Goal: Task Accomplishment & Management: Manage account settings

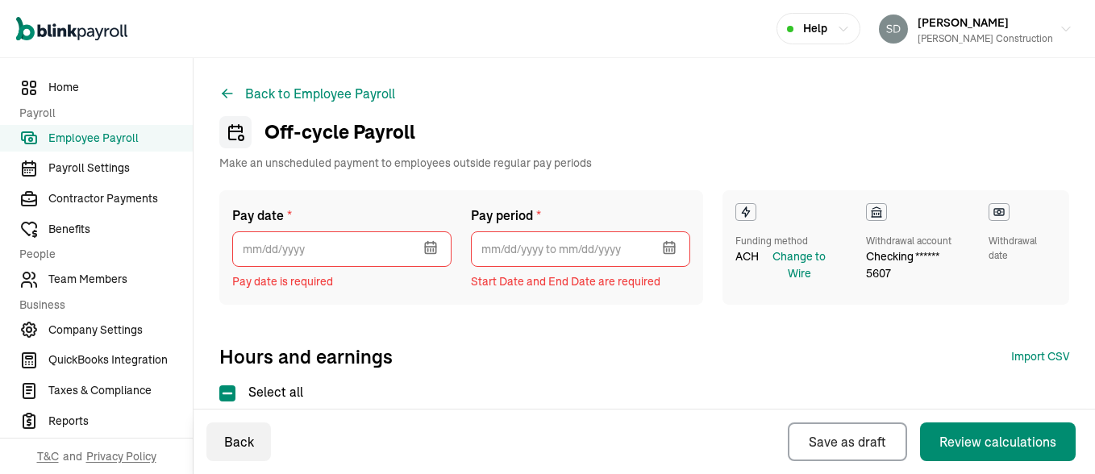
select select "direct_deposit"
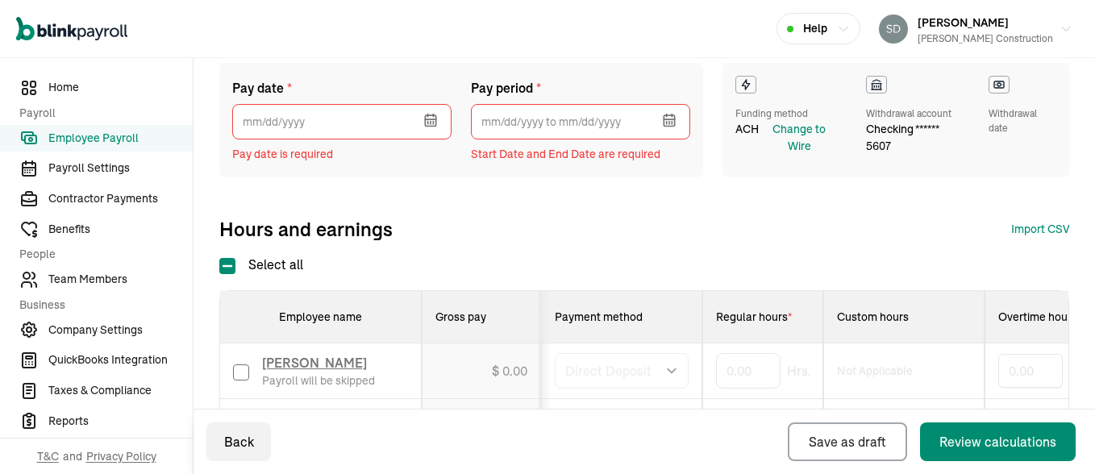
click at [428, 123] on icon "button" at bounding box center [428, 122] width 0 height 2
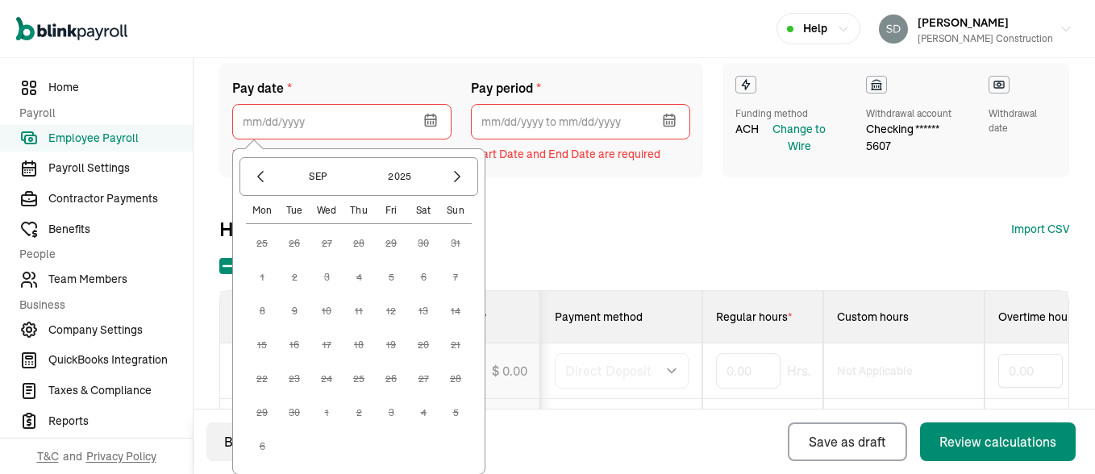
click at [428, 123] on icon "button" at bounding box center [428, 122] width 0 height 2
click at [574, 207] on div "Pay date * Sep 2025 Mon Tue Wed Thu Fri Sat Sun 25 26 27 28 29 30 31 1 2 3 4 5 …" at bounding box center [644, 152] width 850 height 179
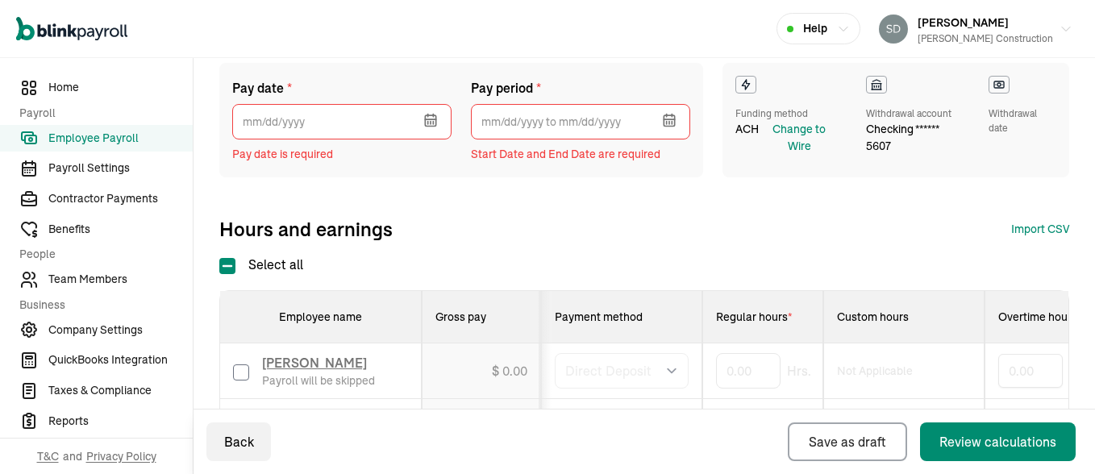
click at [429, 126] on icon "button" at bounding box center [430, 120] width 10 height 10
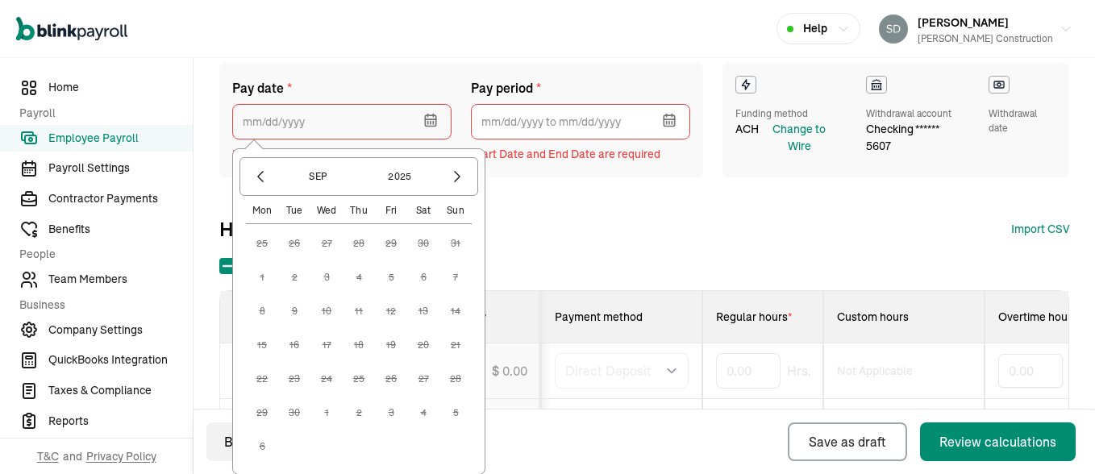
click at [332, 120] on input "text" at bounding box center [341, 121] width 219 height 35
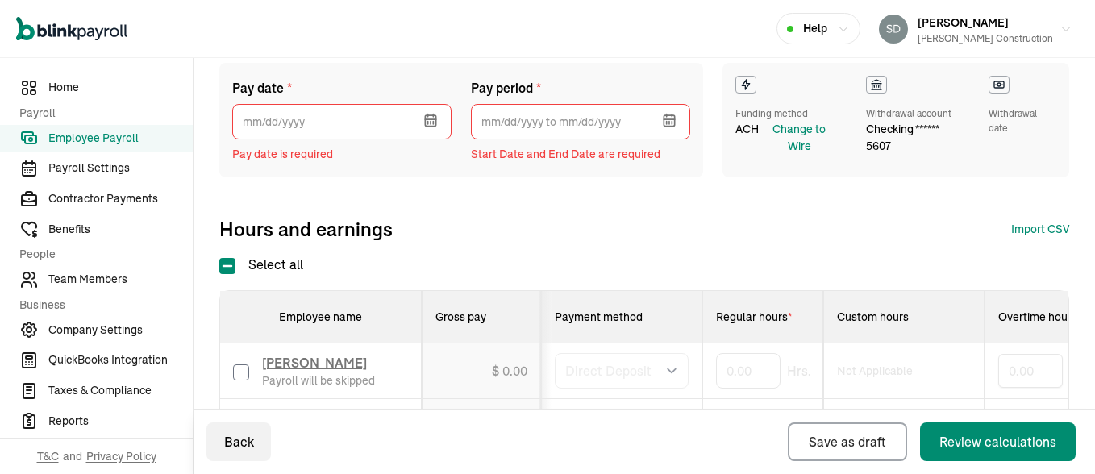
click at [77, 135] on span "Employee Payroll" at bounding box center [120, 138] width 144 height 17
click at [429, 116] on icon "button" at bounding box center [431, 120] width 16 height 16
click at [118, 140] on span "Employee Payroll" at bounding box center [120, 138] width 144 height 17
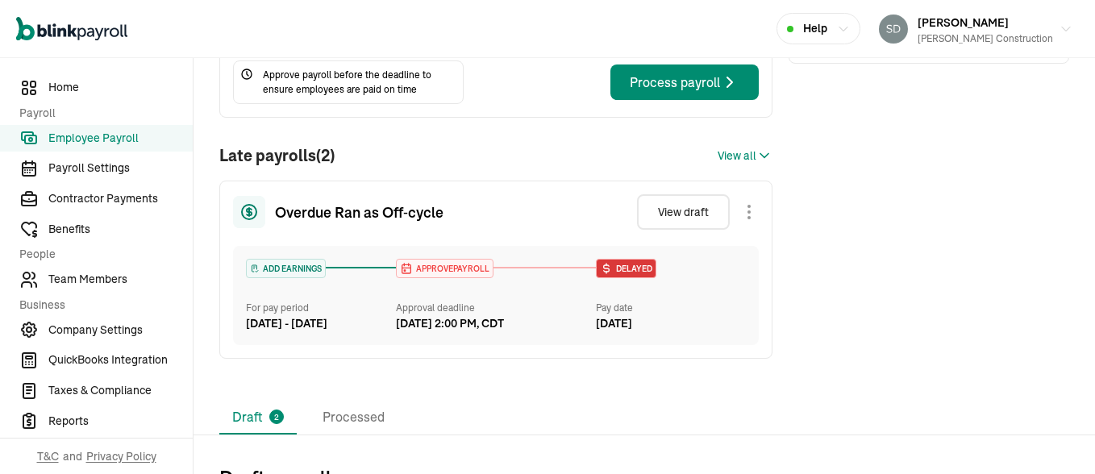
scroll to position [256, 0]
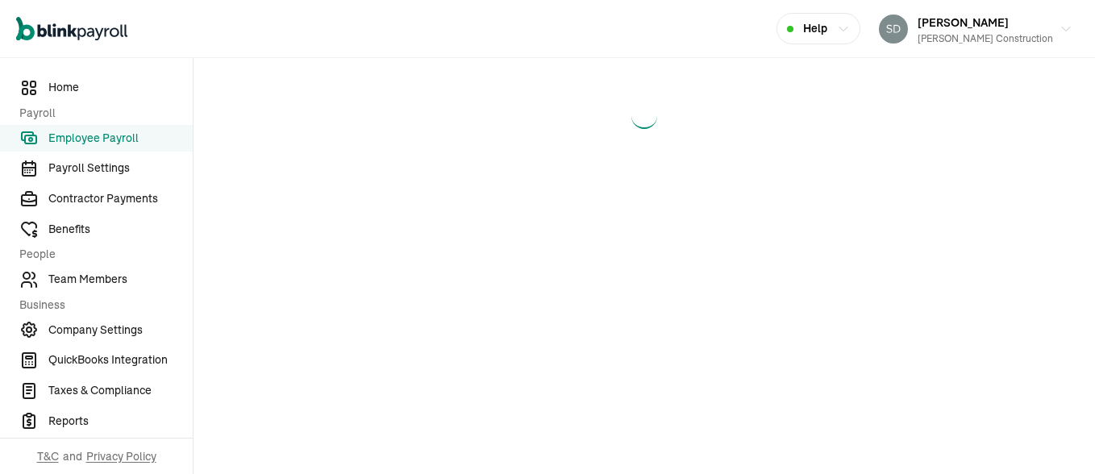
select select "direct_deposit"
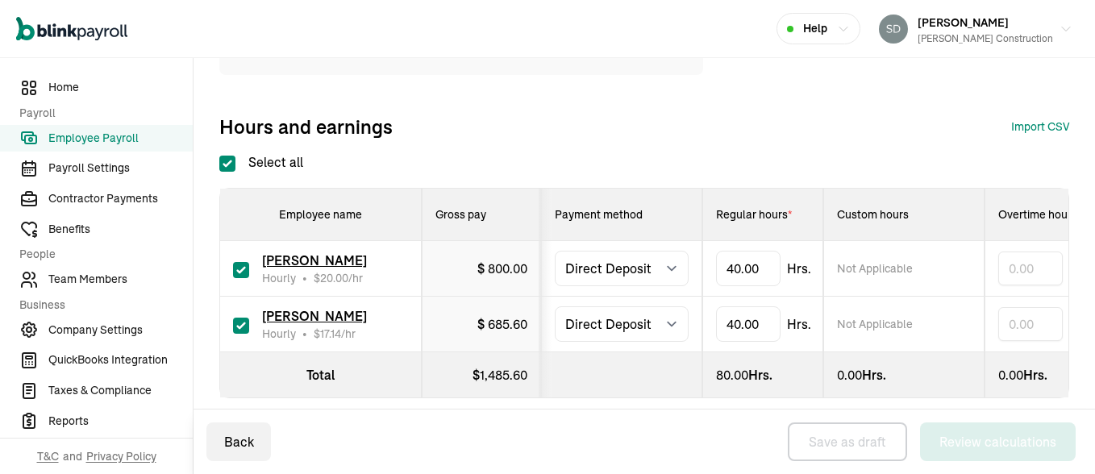
scroll to position [234, 0]
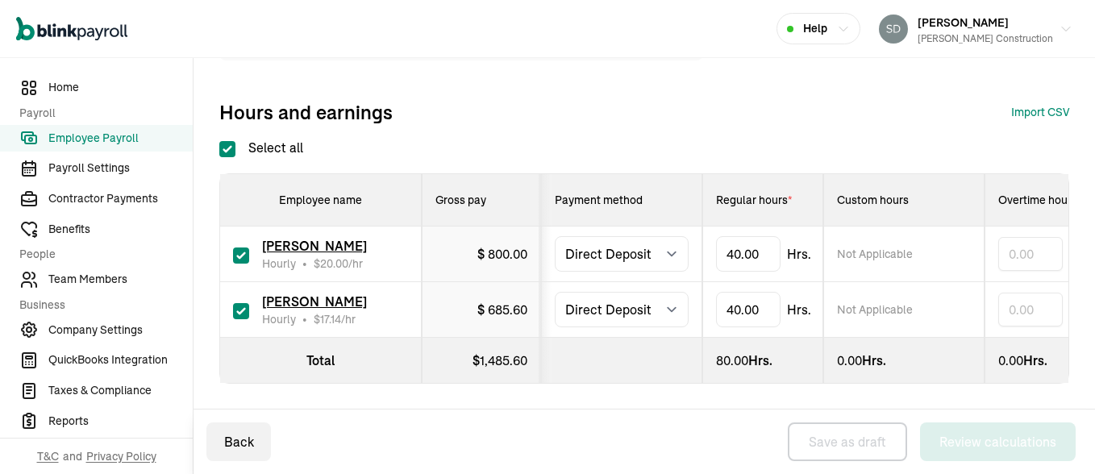
click at [221, 141] on input "Select all" at bounding box center [227, 149] width 16 height 16
checkbox input "false"
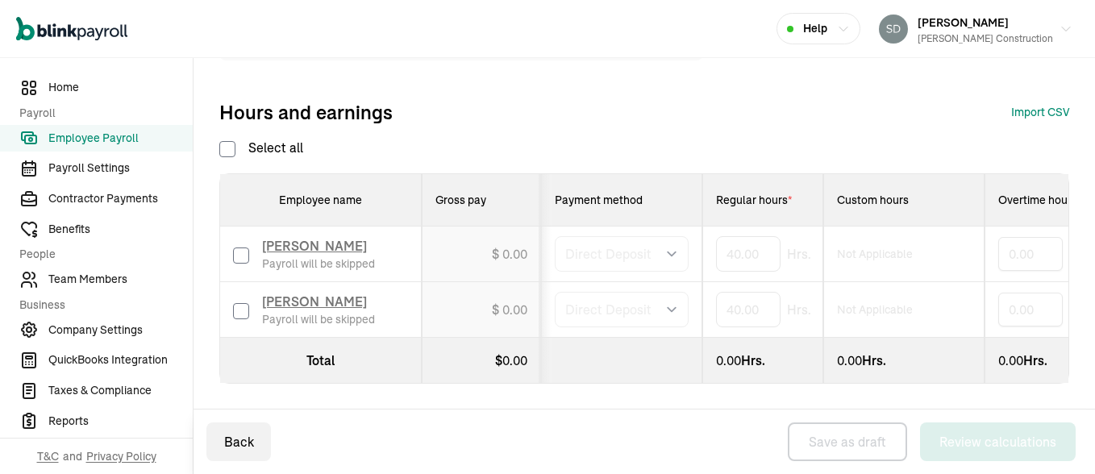
click at [136, 140] on span "Employee Payroll" at bounding box center [120, 138] width 144 height 17
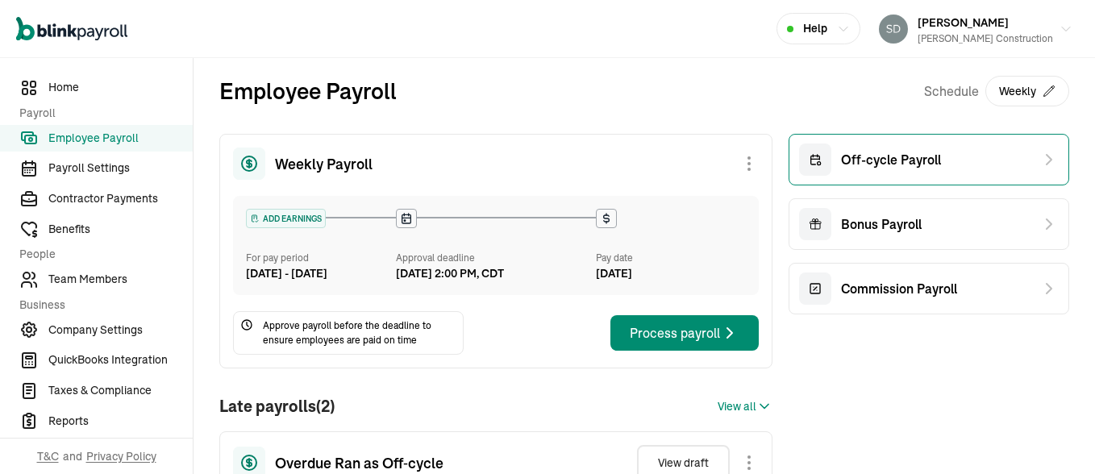
click at [841, 155] on span "Off-cycle Payroll" at bounding box center [891, 159] width 100 height 19
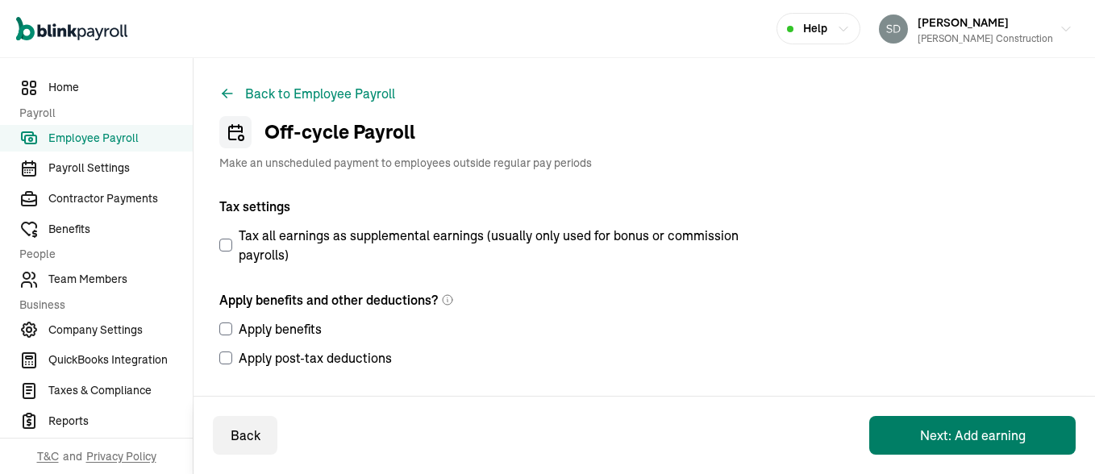
click at [938, 430] on button "Next: Add earning" at bounding box center [972, 435] width 206 height 39
select select "direct_deposit"
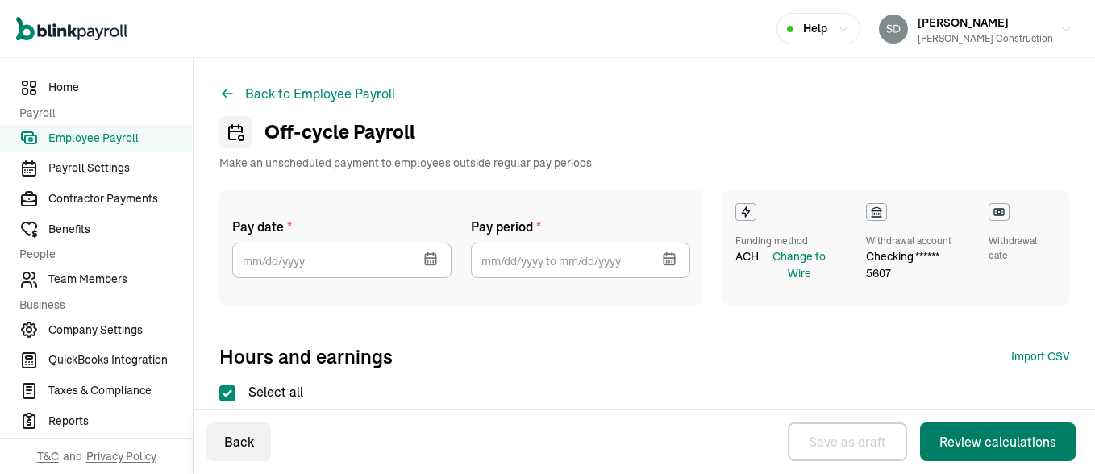
checkbox input "true"
click at [429, 257] on icon "button" at bounding box center [431, 259] width 16 height 16
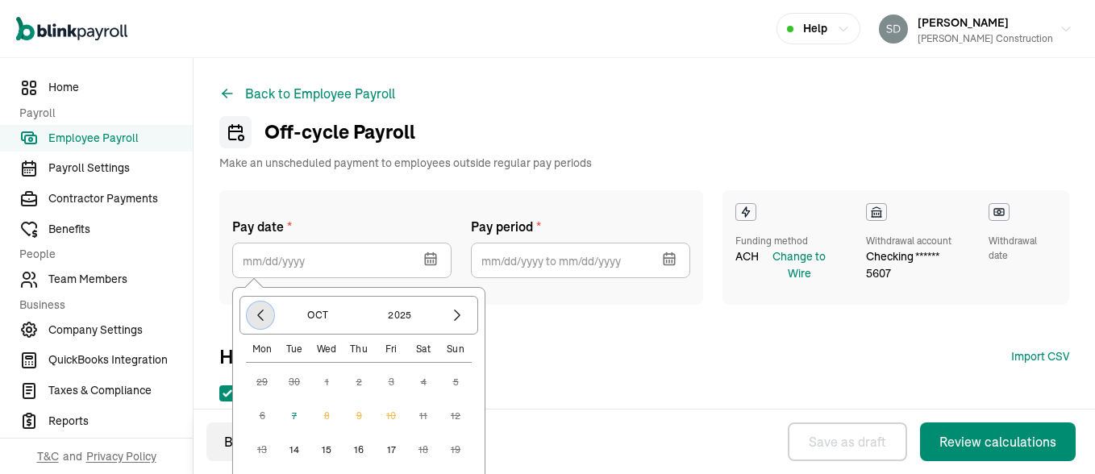
click at [261, 323] on icon "button" at bounding box center [260, 315] width 16 height 16
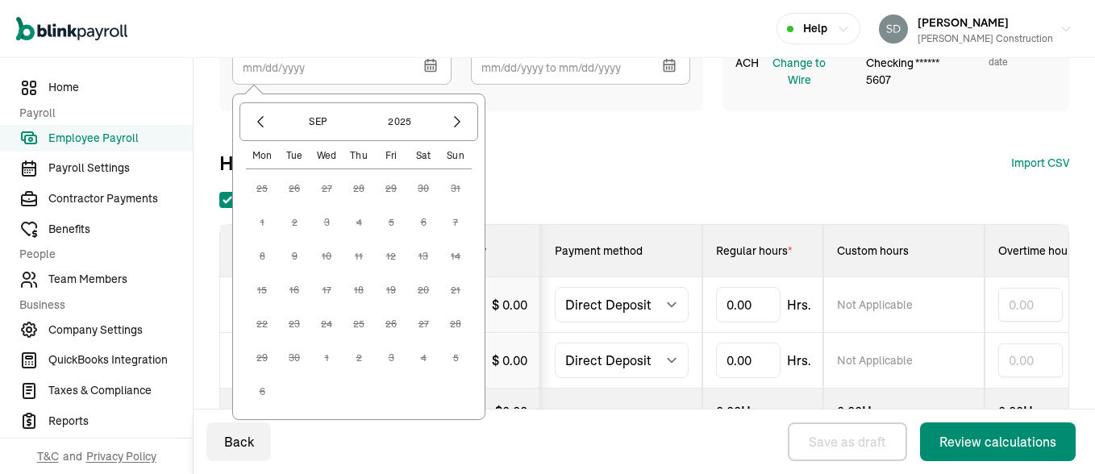
scroll to position [226, 0]
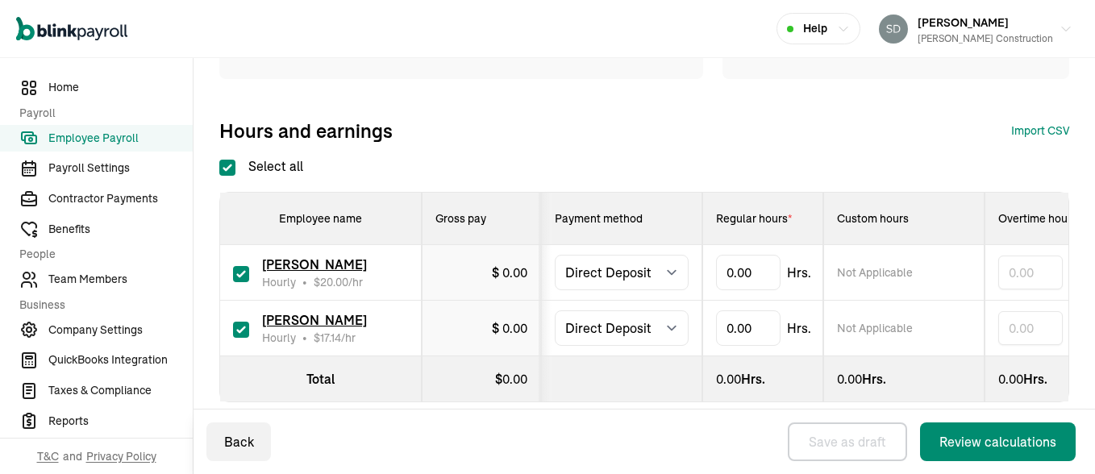
click at [557, 162] on div "Select all Employee name Gross pay Payment method Regular hours * Custom hours …" at bounding box center [644, 279] width 850 height 246
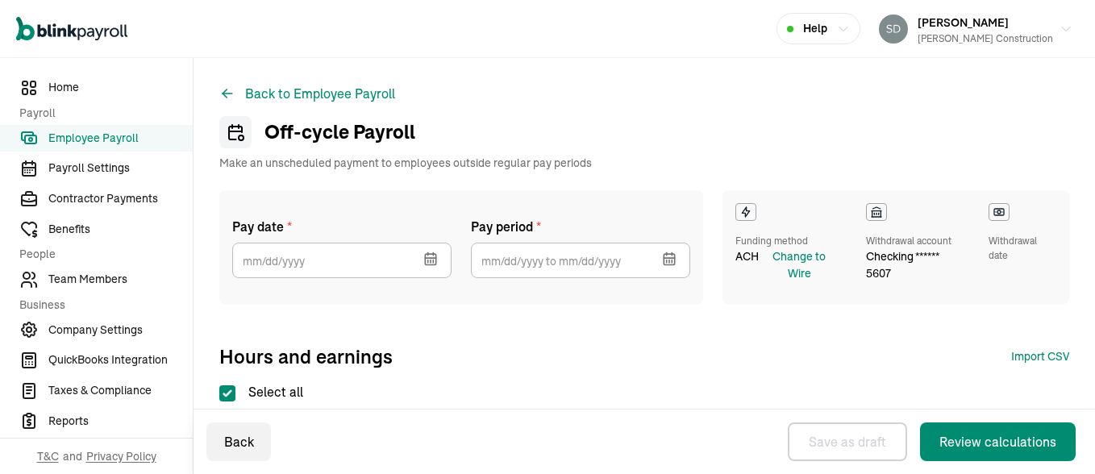
scroll to position [256, 0]
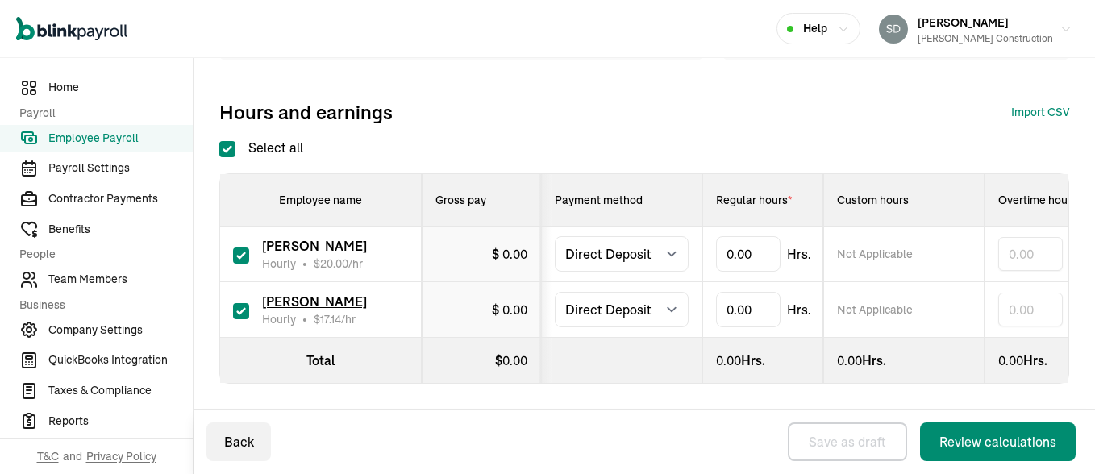
click at [244, 244] on label at bounding box center [241, 253] width 16 height 19
click at [244, 248] on input "checkbox" at bounding box center [241, 256] width 16 height 16
checkbox input "false"
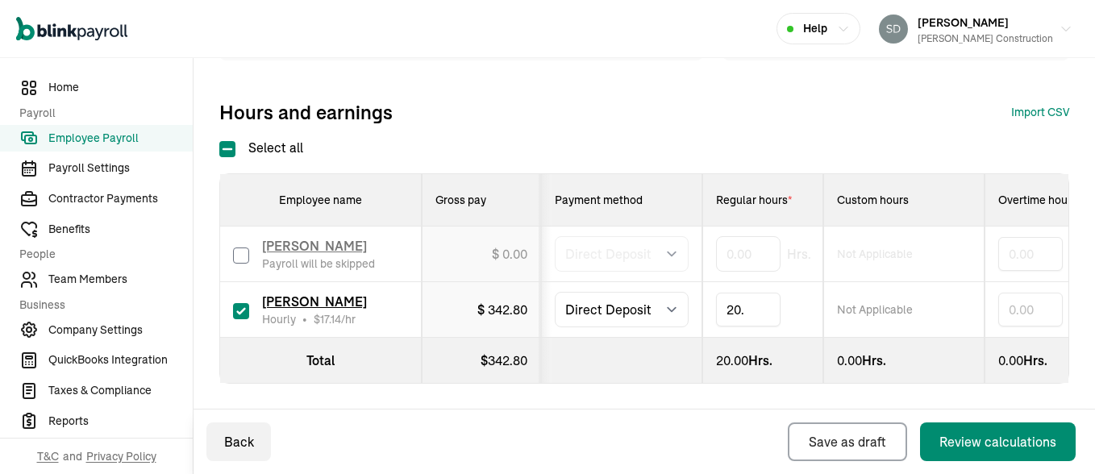
type input "20.5"
click at [920, 423] on button "Review calculations" at bounding box center [998, 442] width 156 height 39
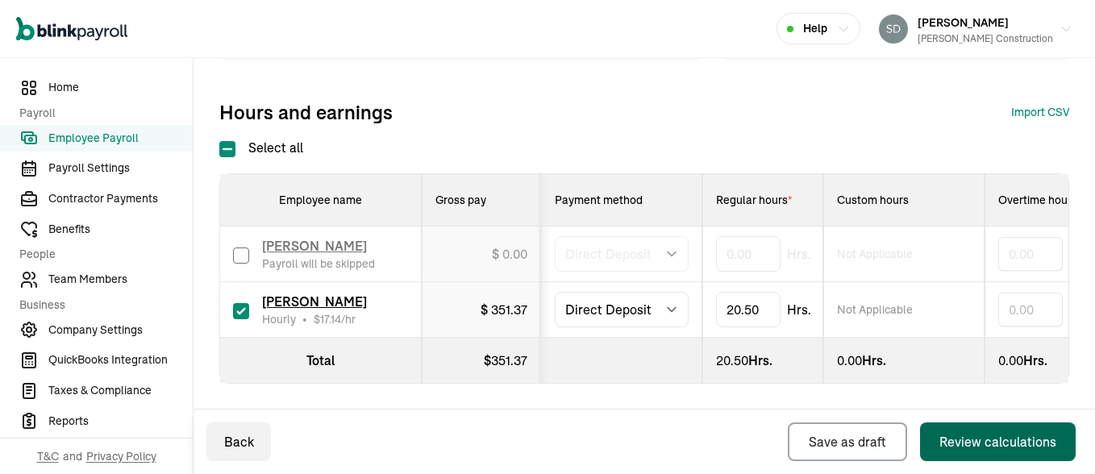
scroll to position [244, 0]
click at [959, 443] on div "Review calculations" at bounding box center [998, 441] width 117 height 19
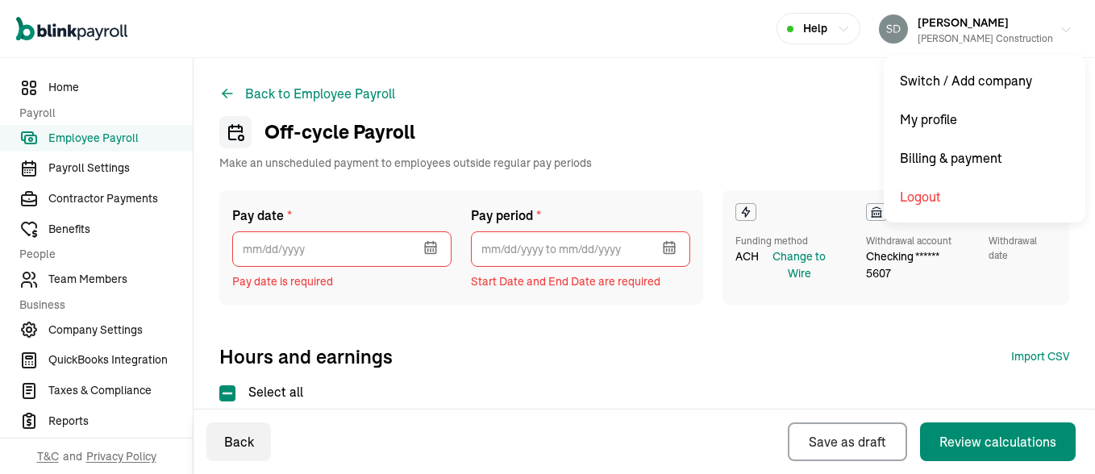
click at [971, 27] on span "susan crossett" at bounding box center [963, 22] width 91 height 15
